Goal: Navigation & Orientation: Find specific page/section

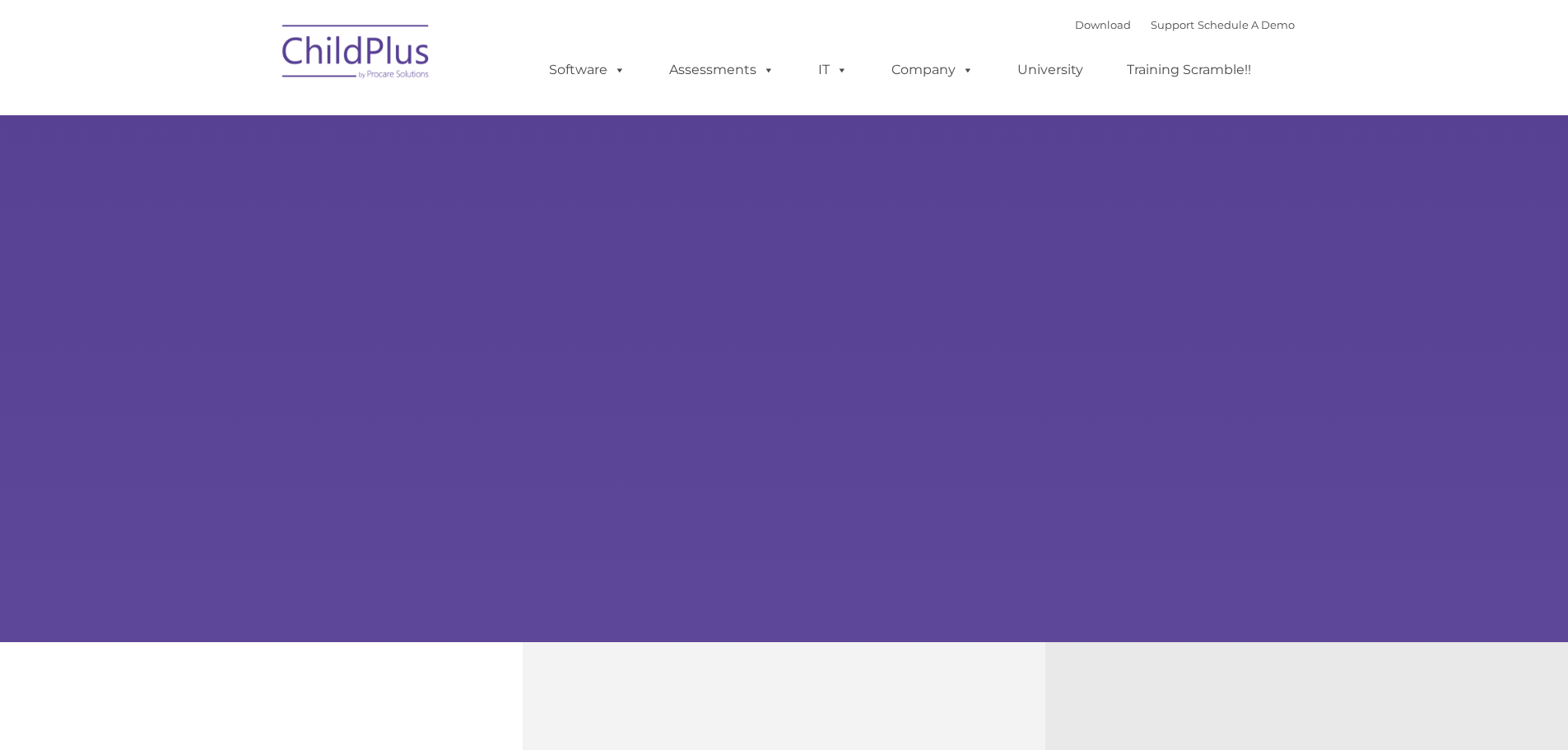
type input ""
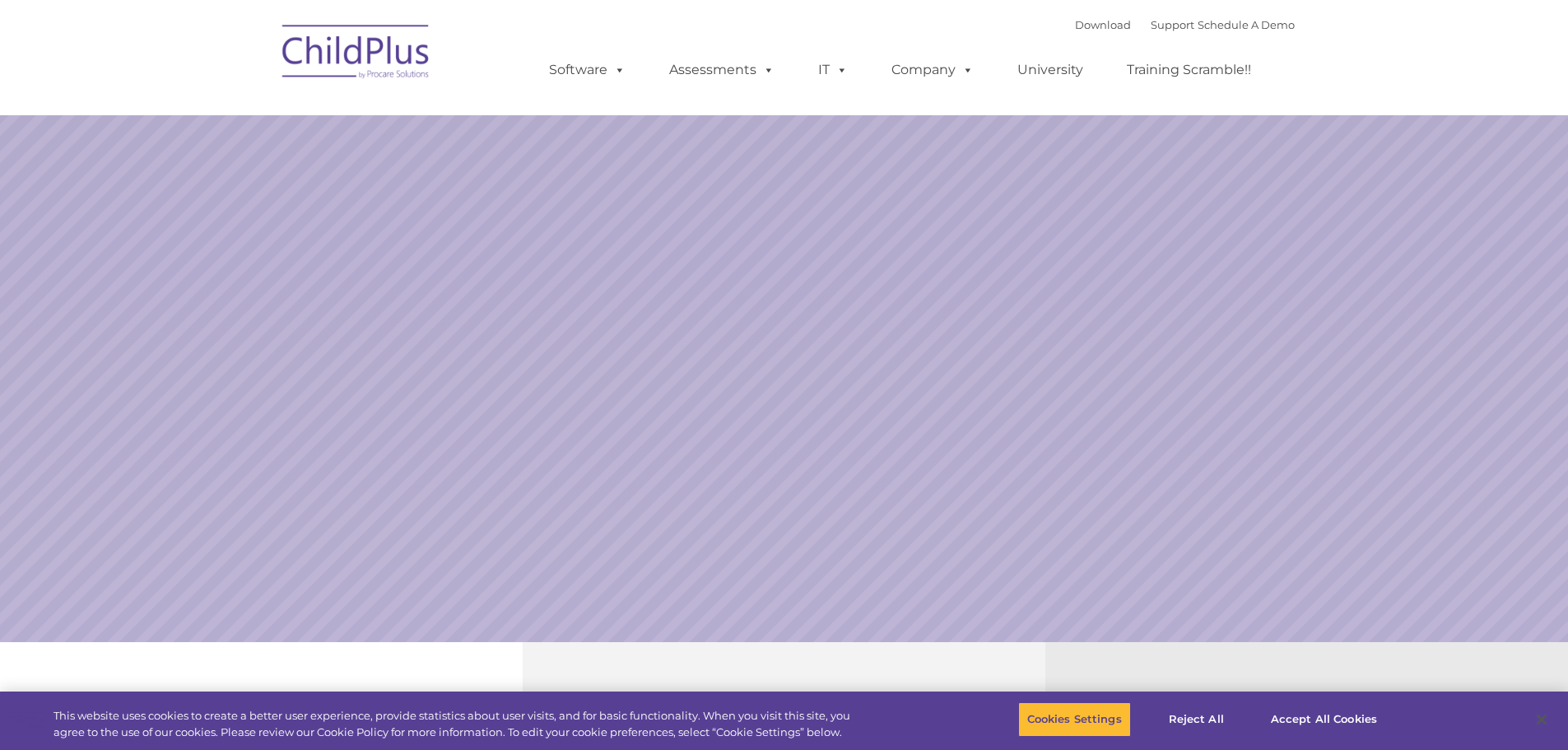
select select "MEDIUM"
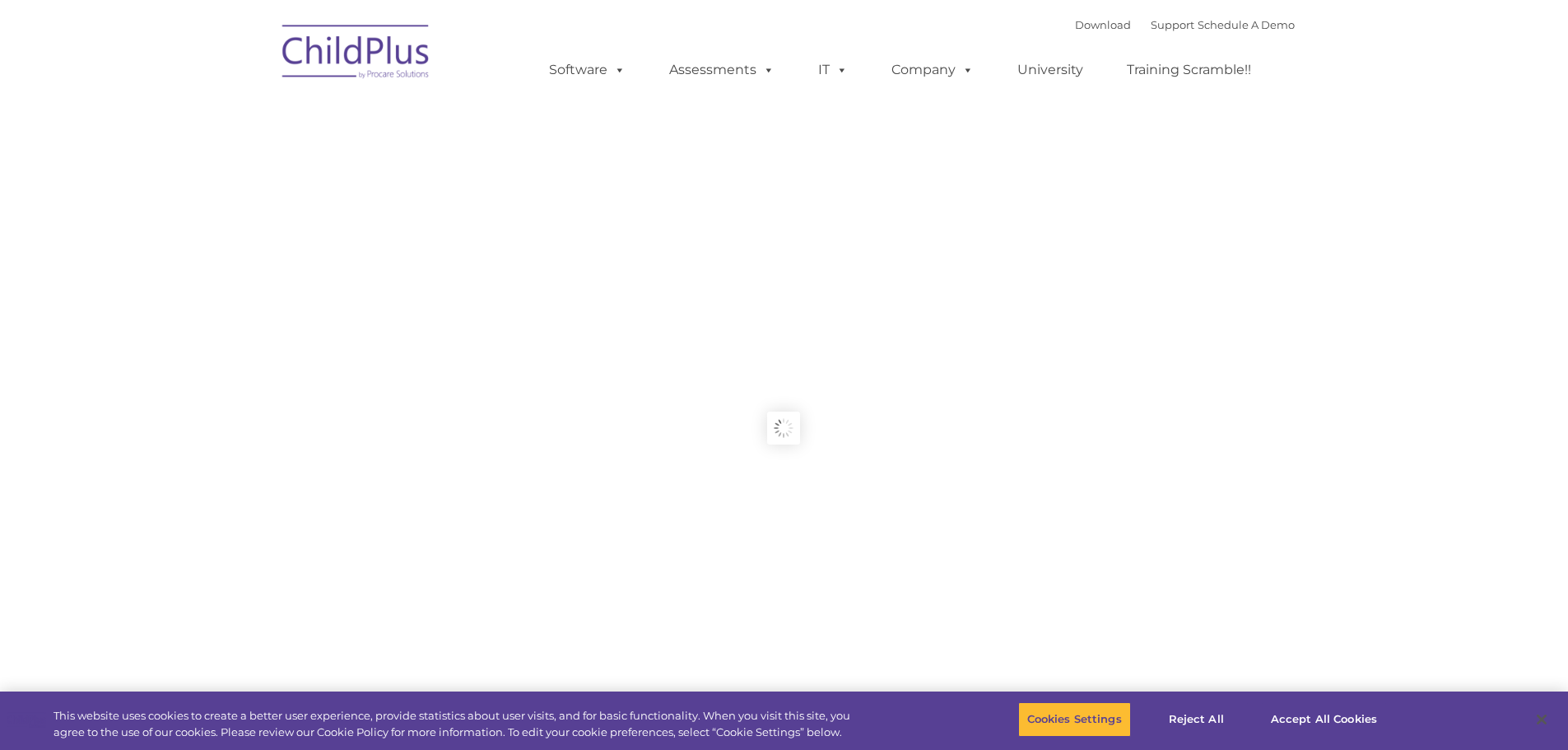
type input ""
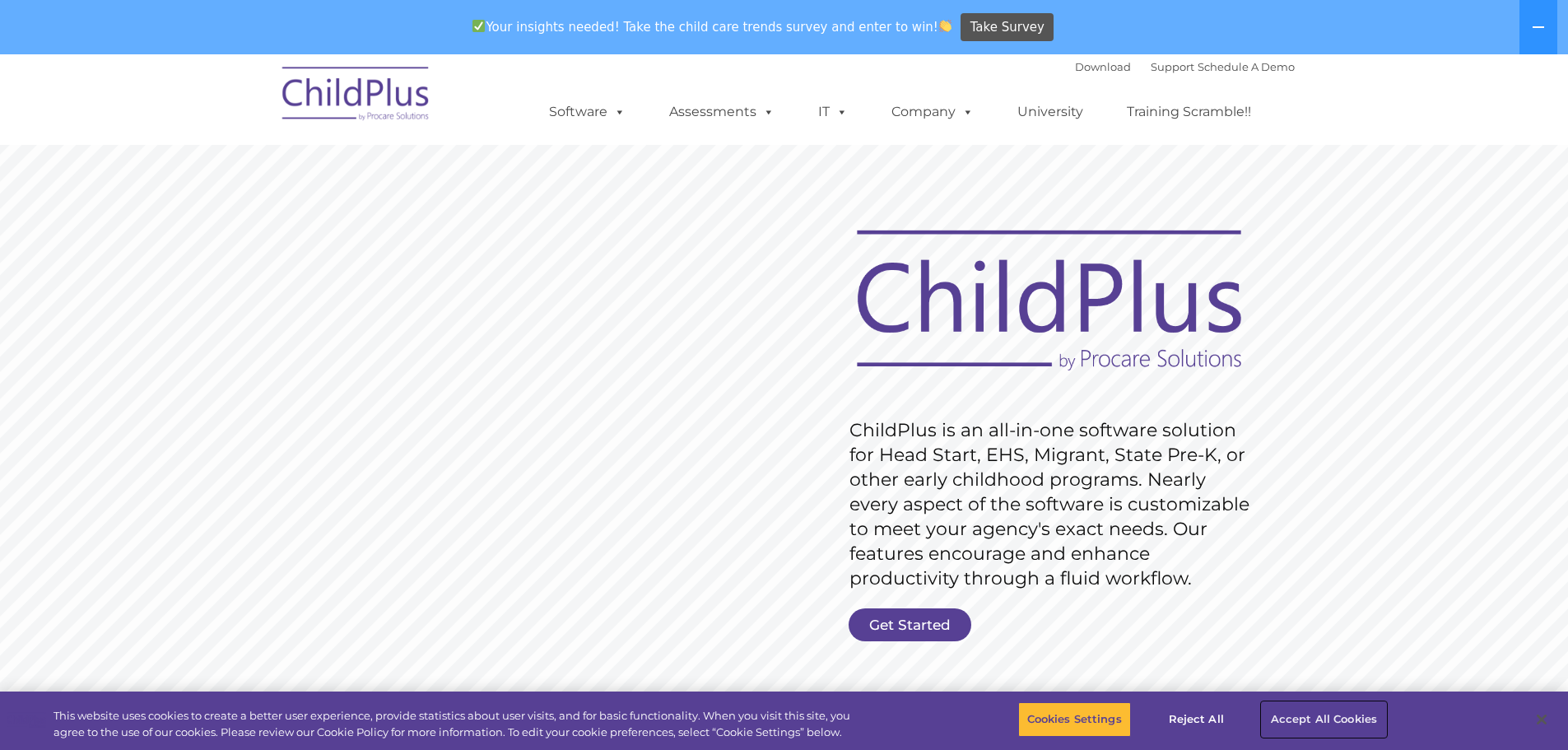
click at [1319, 721] on button "Accept All Cookies" at bounding box center [1323, 719] width 124 height 35
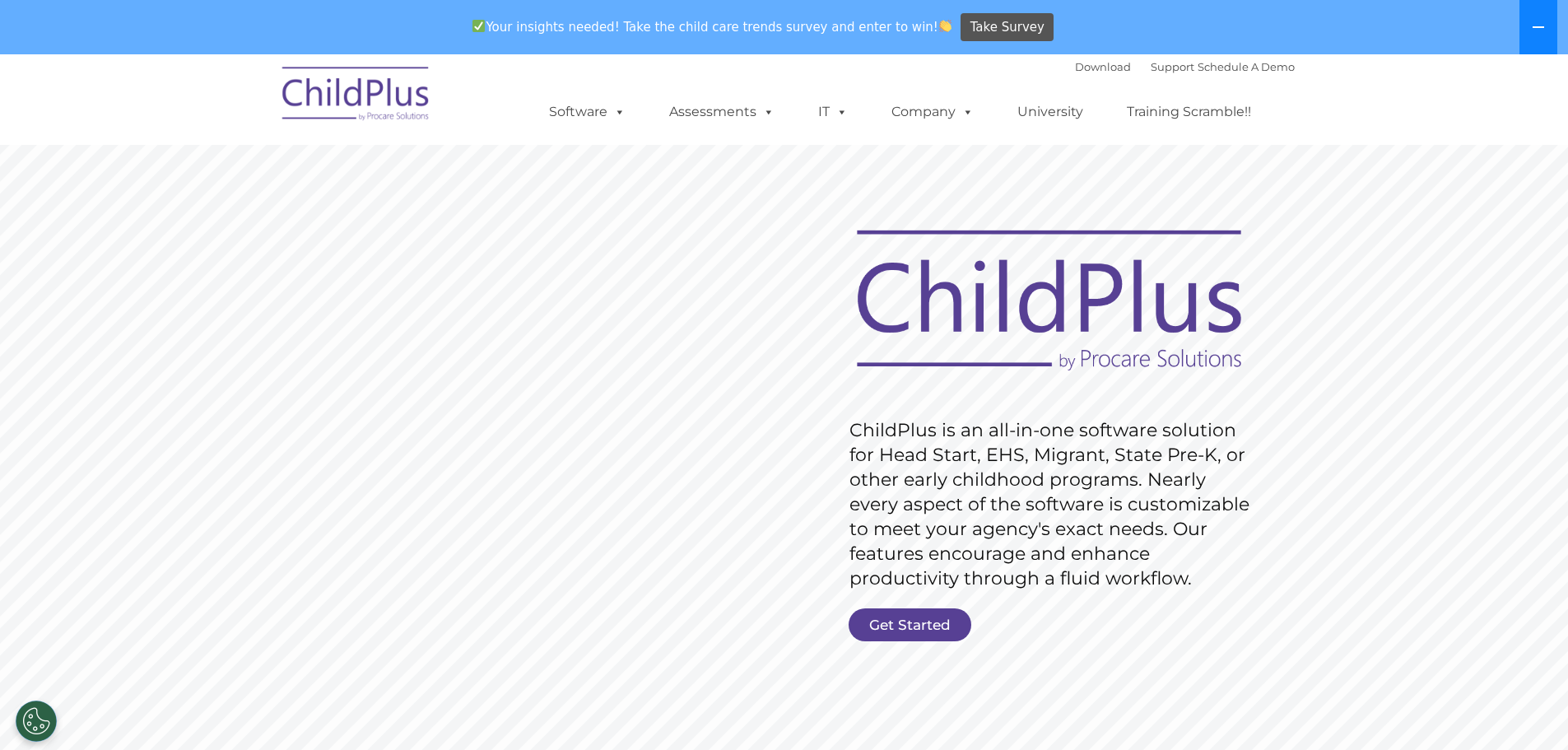
click at [1542, 26] on icon at bounding box center [1539, 27] width 12 height 2
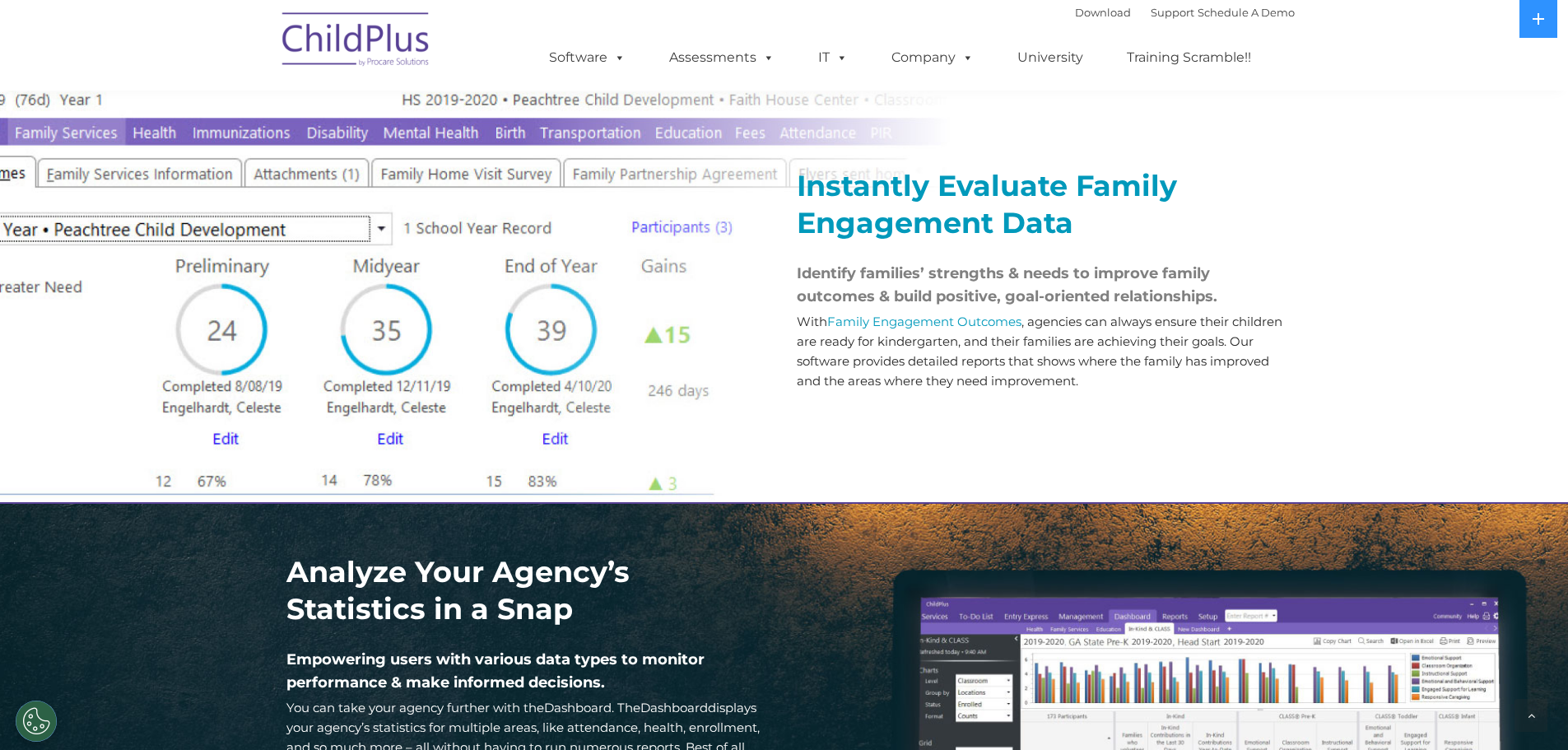
scroll to position [1849, 0]
